Goal: Task Accomplishment & Management: Manage account settings

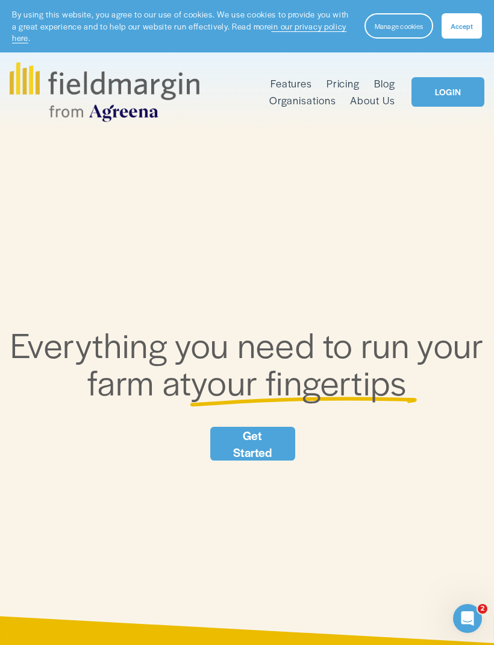
click at [479, 21] on button "Accept" at bounding box center [462, 25] width 40 height 25
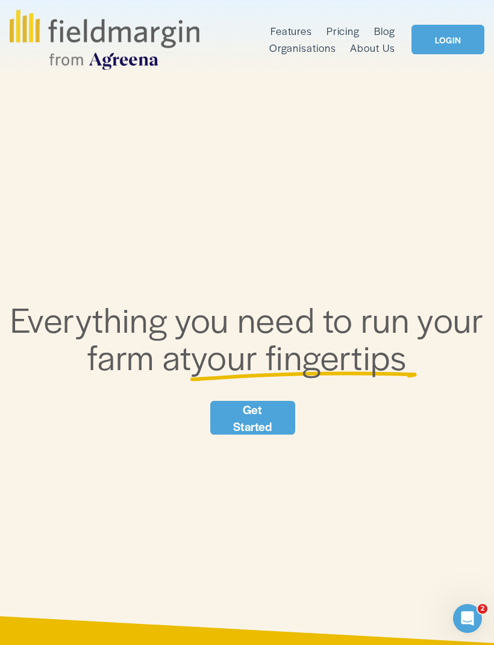
click at [0, 0] on div at bounding box center [0, 0] width 0 height 0
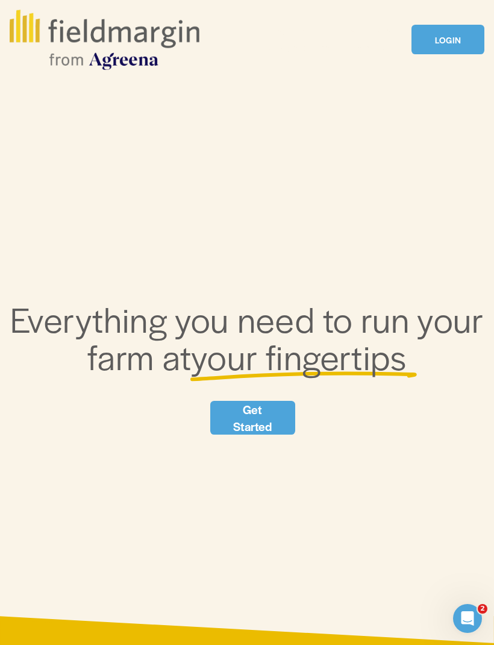
click at [109, 605] on link "LOGIN" at bounding box center [93, 599] width 127 height 33
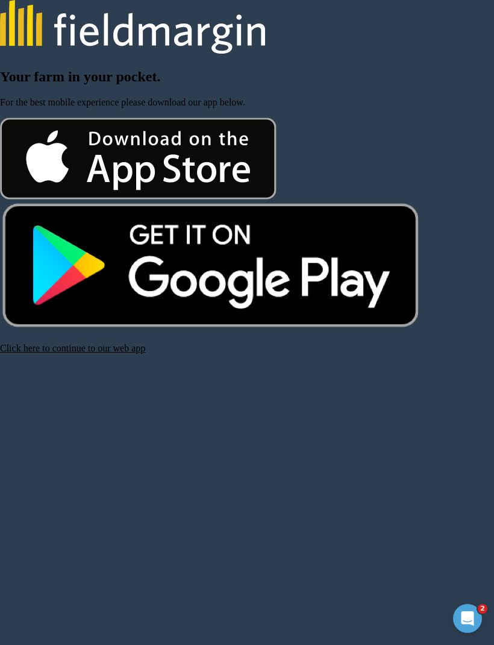
click at [57, 353] on link "Click here to continue to our web app" at bounding box center [72, 348] width 145 height 10
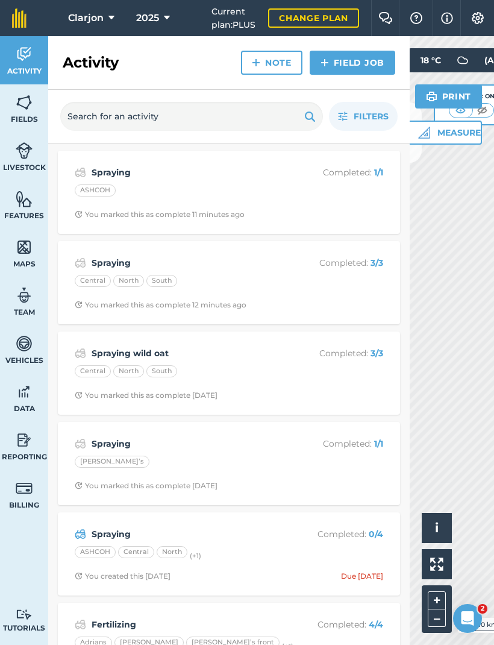
click at [29, 441] on img at bounding box center [24, 440] width 17 height 18
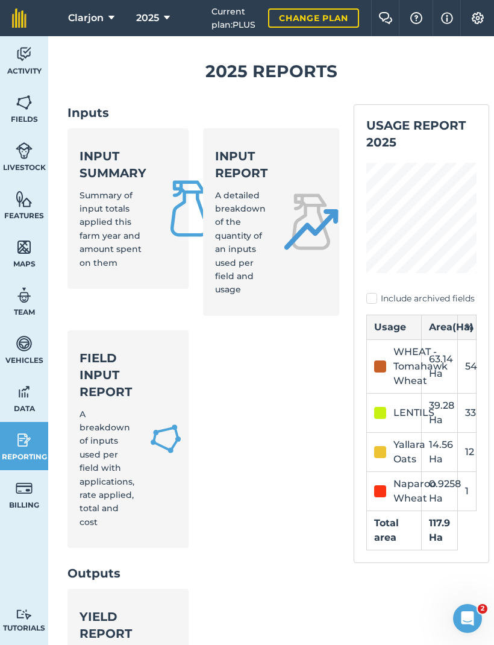
scroll to position [10, 0]
click at [90, 226] on span "Summary of input totals applied this farm year and amount spent on them" at bounding box center [111, 228] width 62 height 78
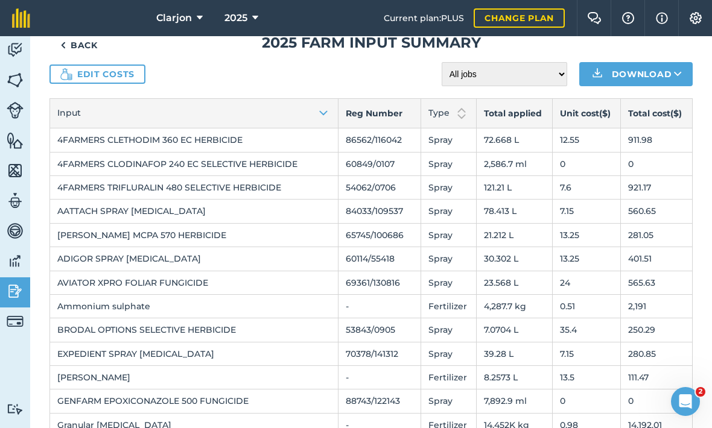
scroll to position [31, 0]
click at [81, 78] on link "Edit costs" at bounding box center [97, 74] width 96 height 19
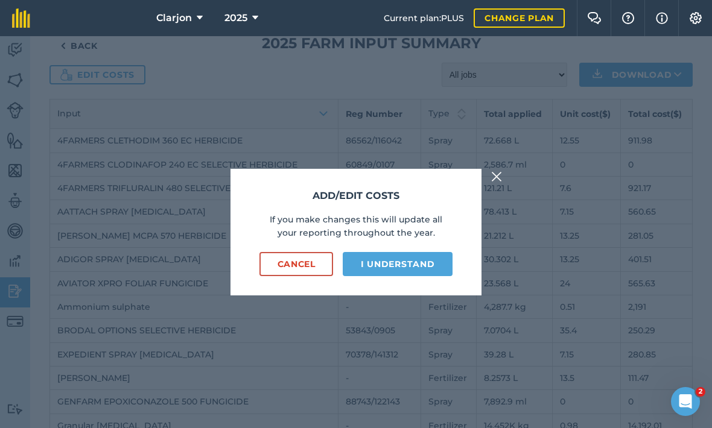
click at [428, 276] on button "I understand" at bounding box center [397, 264] width 110 height 24
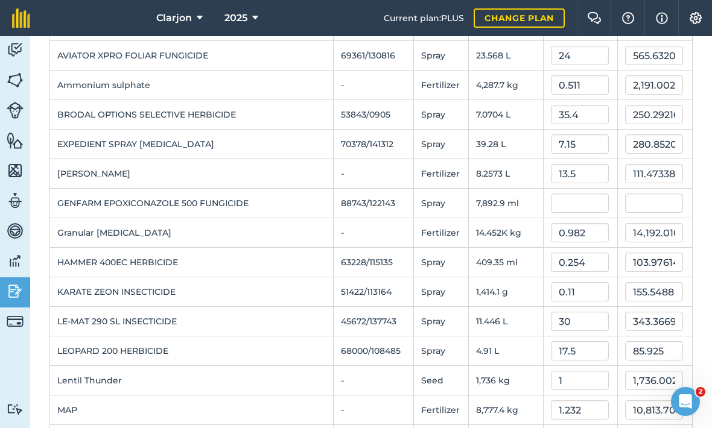
scroll to position [283, 0]
click at [494, 198] on input "text" at bounding box center [580, 202] width 58 height 19
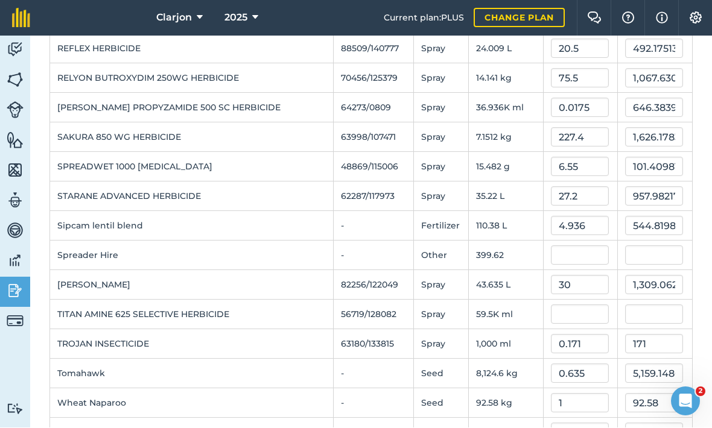
scroll to position [821, 0]
click at [494, 306] on input "text" at bounding box center [580, 315] width 58 height 19
type input "0.0363"
type input "286.51235349"
click at [494, 247] on input "text" at bounding box center [580, 256] width 58 height 19
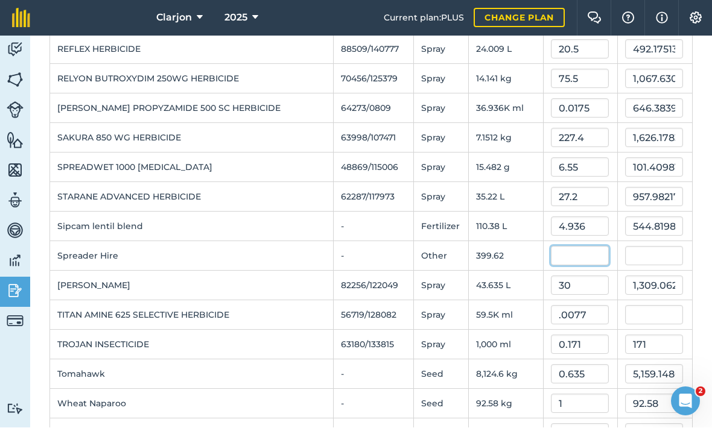
type input "0.0077"
type input "458.15000000000003"
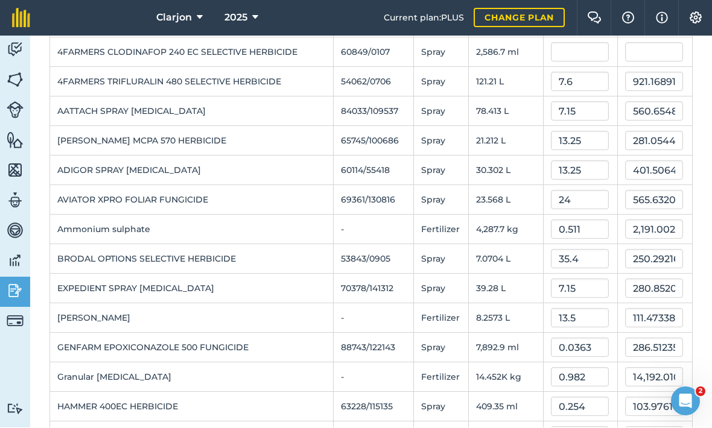
scroll to position [139, 0]
click at [494, 338] on input "0.0363" at bounding box center [580, 347] width 58 height 19
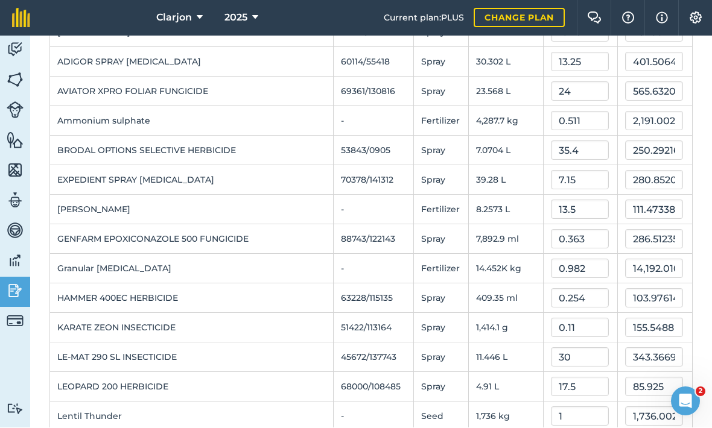
scroll to position [268, 0]
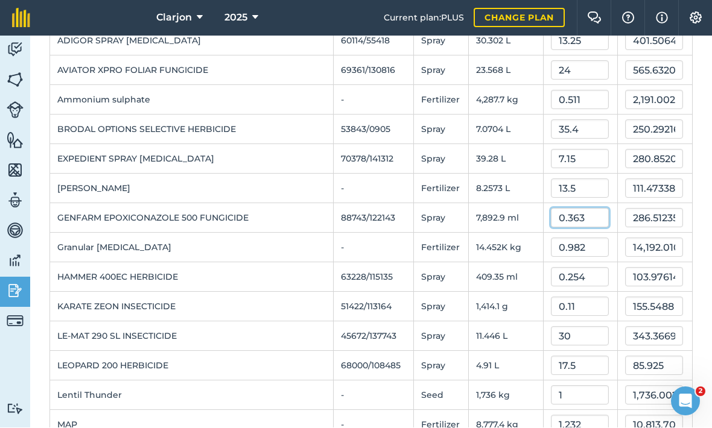
type input "0.363"
click at [494, 268] on input "103.97614968" at bounding box center [654, 277] width 58 height 19
type input "2,865.1235349"
click at [494, 209] on input "2,865.1235349" at bounding box center [654, 218] width 58 height 19
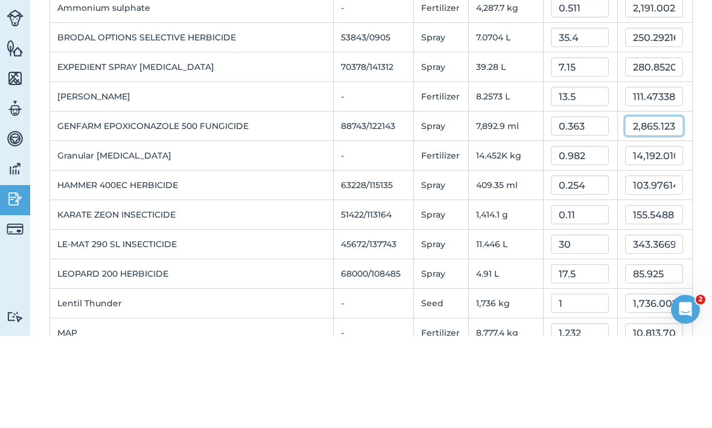
click at [494, 209] on input "2,865.1235349" at bounding box center [654, 218] width 58 height 19
click at [494, 209] on input "0.363" at bounding box center [580, 218] width 58 height 19
type input "0.0726"
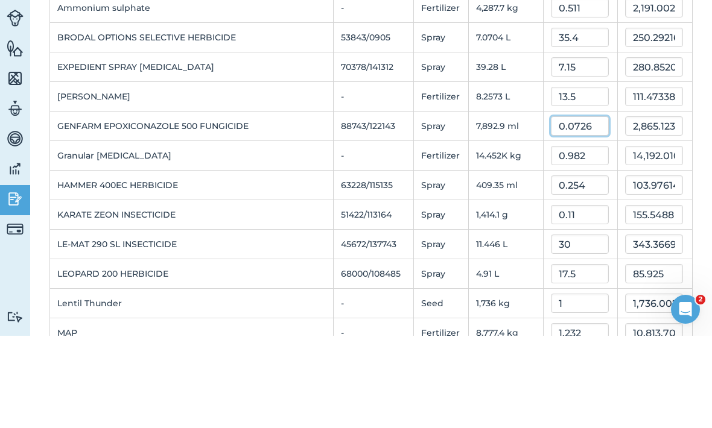
type input "573.02470698"
type input "0.0726"
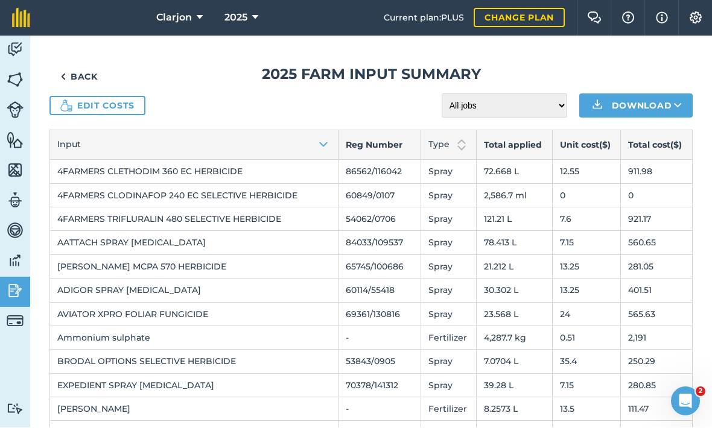
click at [93, 65] on link "Back" at bounding box center [78, 77] width 59 height 24
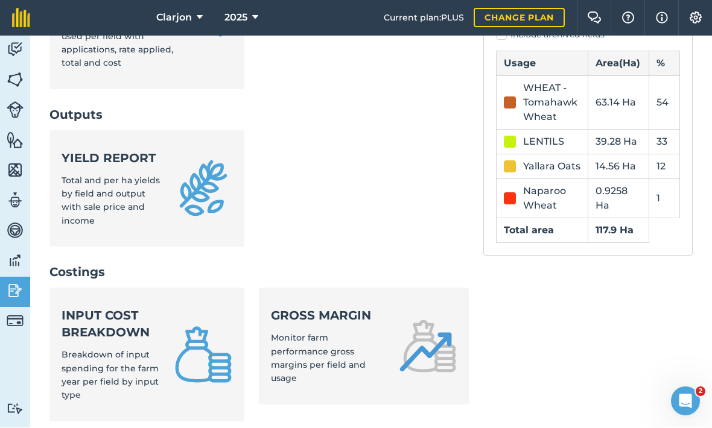
scroll to position [333, 0]
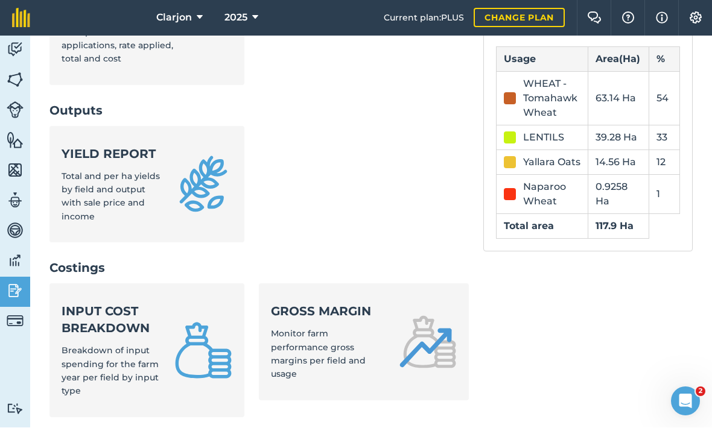
click at [72, 303] on strong "Input cost breakdown" at bounding box center [111, 320] width 98 height 34
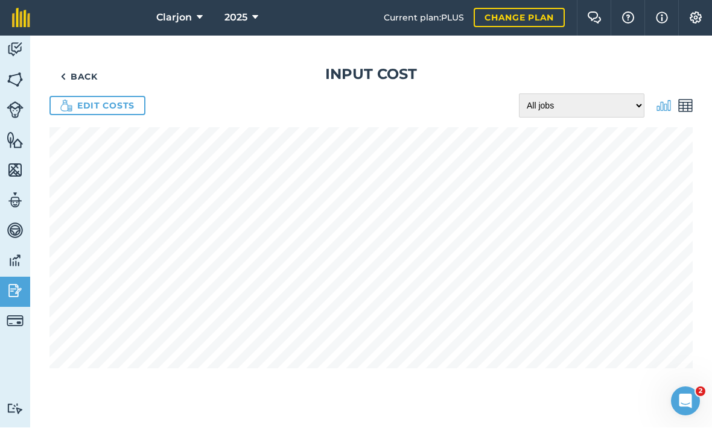
click at [301, 340] on div "Back Input cost Edit costs All jobs Incomplete jobs Complete jobs" at bounding box center [370, 232] width 681 height 392
click at [15, 252] on img at bounding box center [15, 261] width 17 height 18
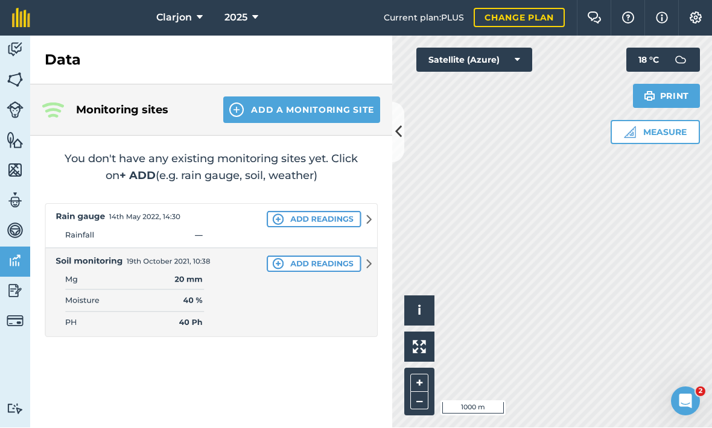
click at [16, 222] on img at bounding box center [15, 231] width 17 height 18
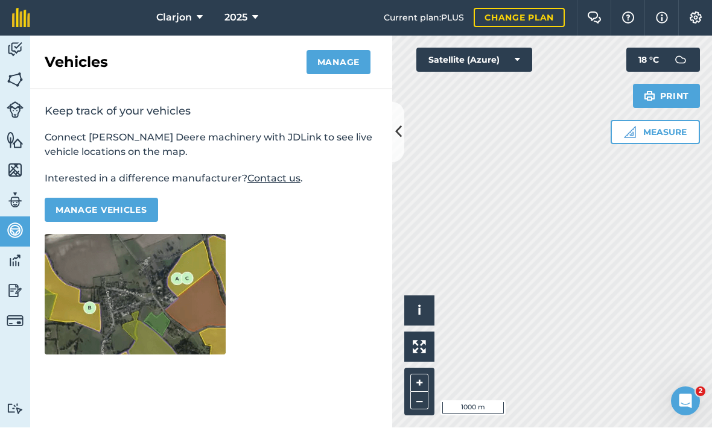
click at [16, 192] on img at bounding box center [15, 201] width 17 height 18
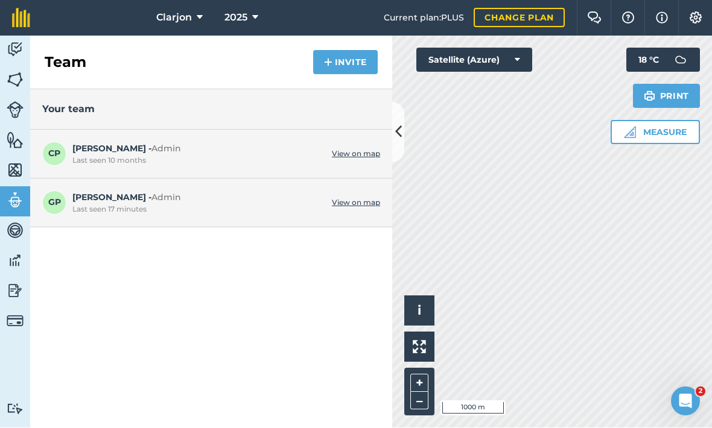
click at [17, 162] on img at bounding box center [15, 171] width 17 height 18
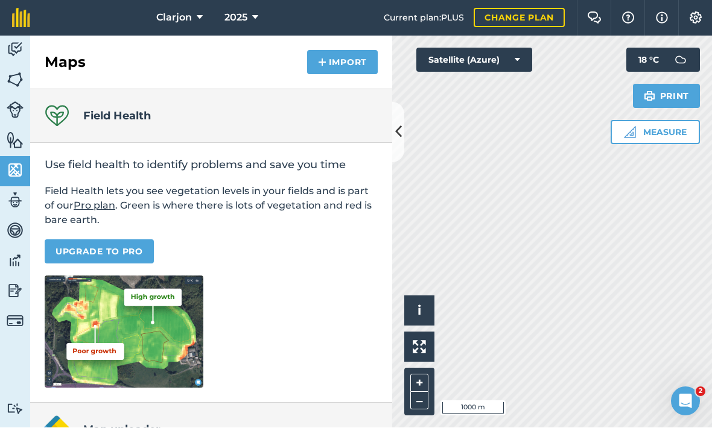
click at [18, 131] on img at bounding box center [15, 140] width 17 height 18
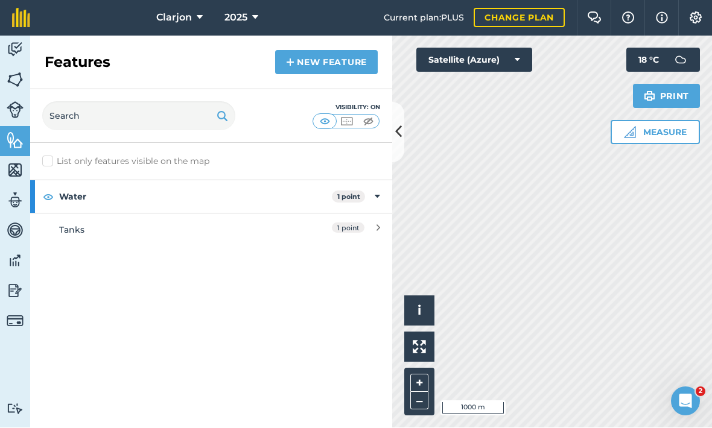
click at [19, 102] on img at bounding box center [15, 110] width 17 height 17
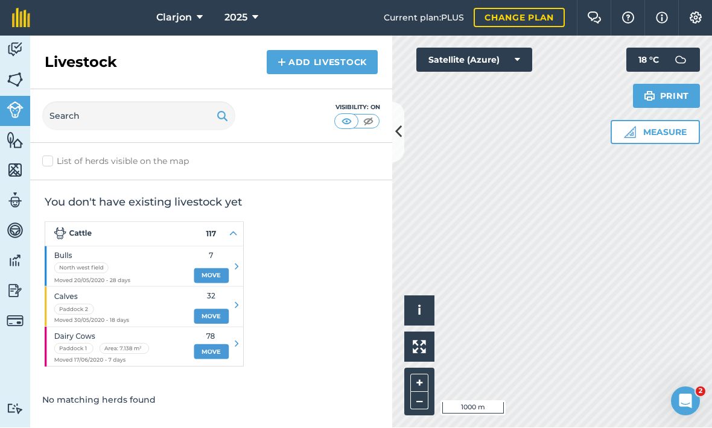
click at [17, 71] on img at bounding box center [15, 80] width 17 height 18
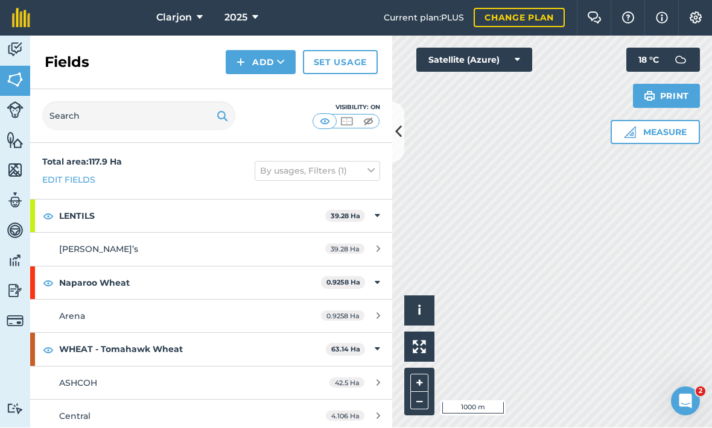
click at [16, 41] on img at bounding box center [15, 50] width 17 height 18
